Goal: Navigation & Orientation: Understand site structure

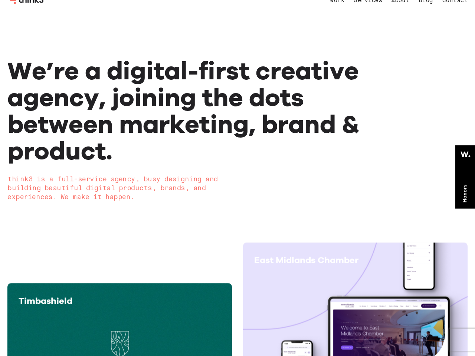
scroll to position [2, 0]
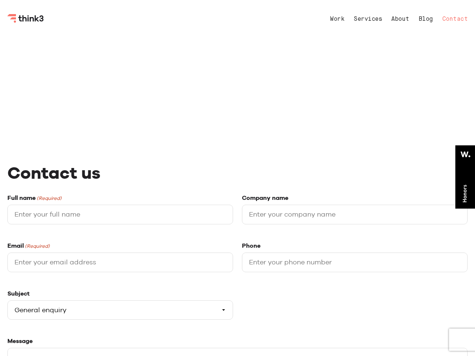
select select "General enquiry"
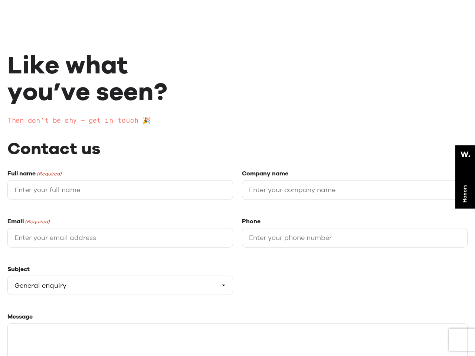
scroll to position [2, 0]
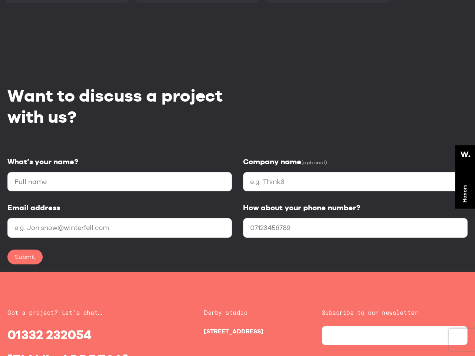
scroll to position [1231, 0]
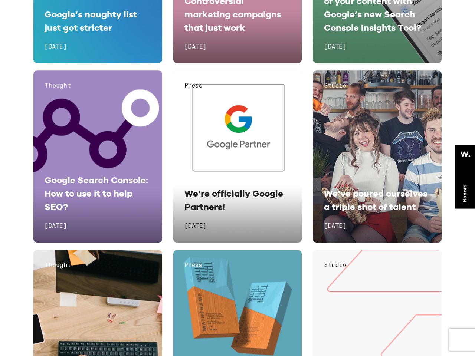
scroll to position [4821, 0]
